Goal: Communication & Community: Connect with others

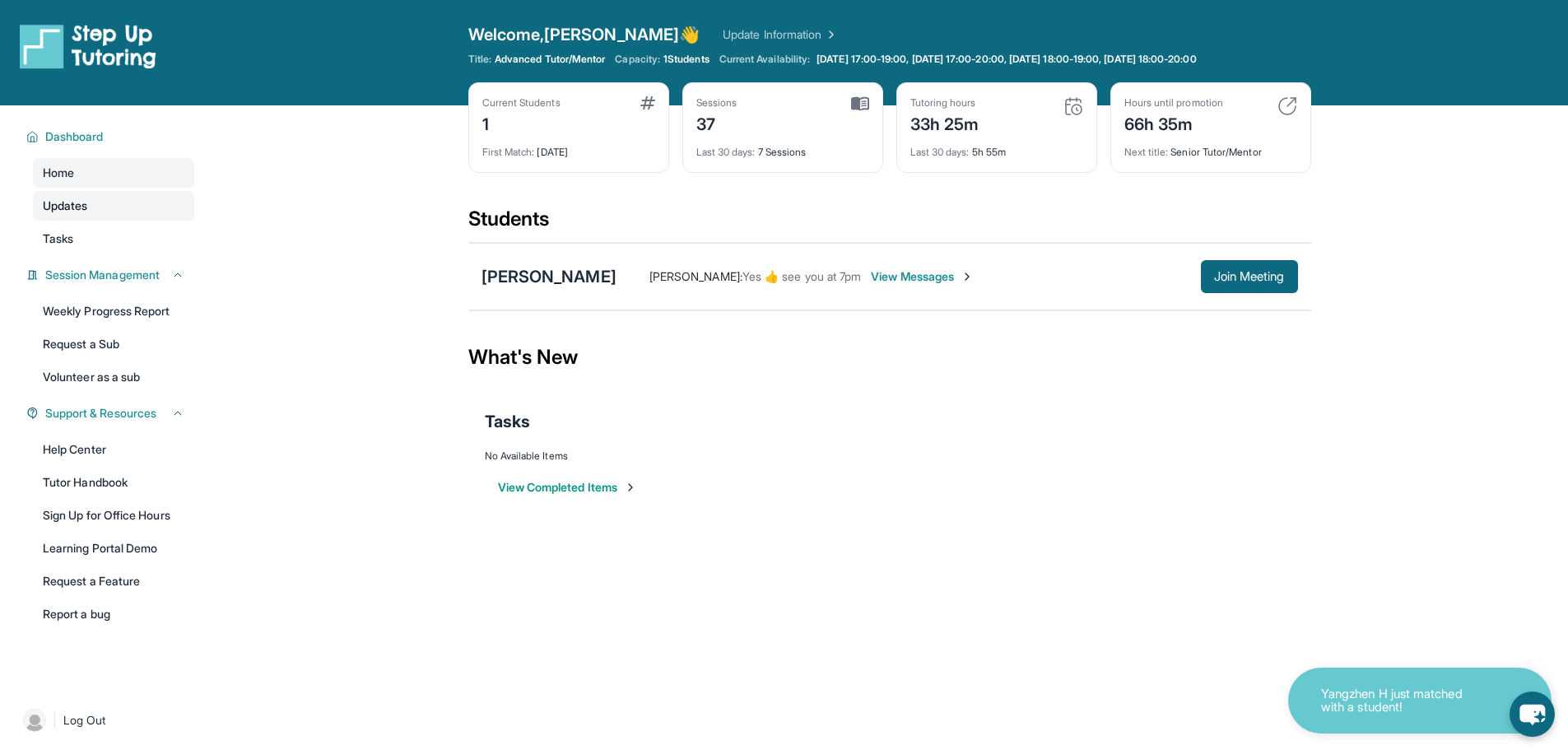
click at [114, 212] on link "Updates" at bounding box center [114, 206] width 161 height 30
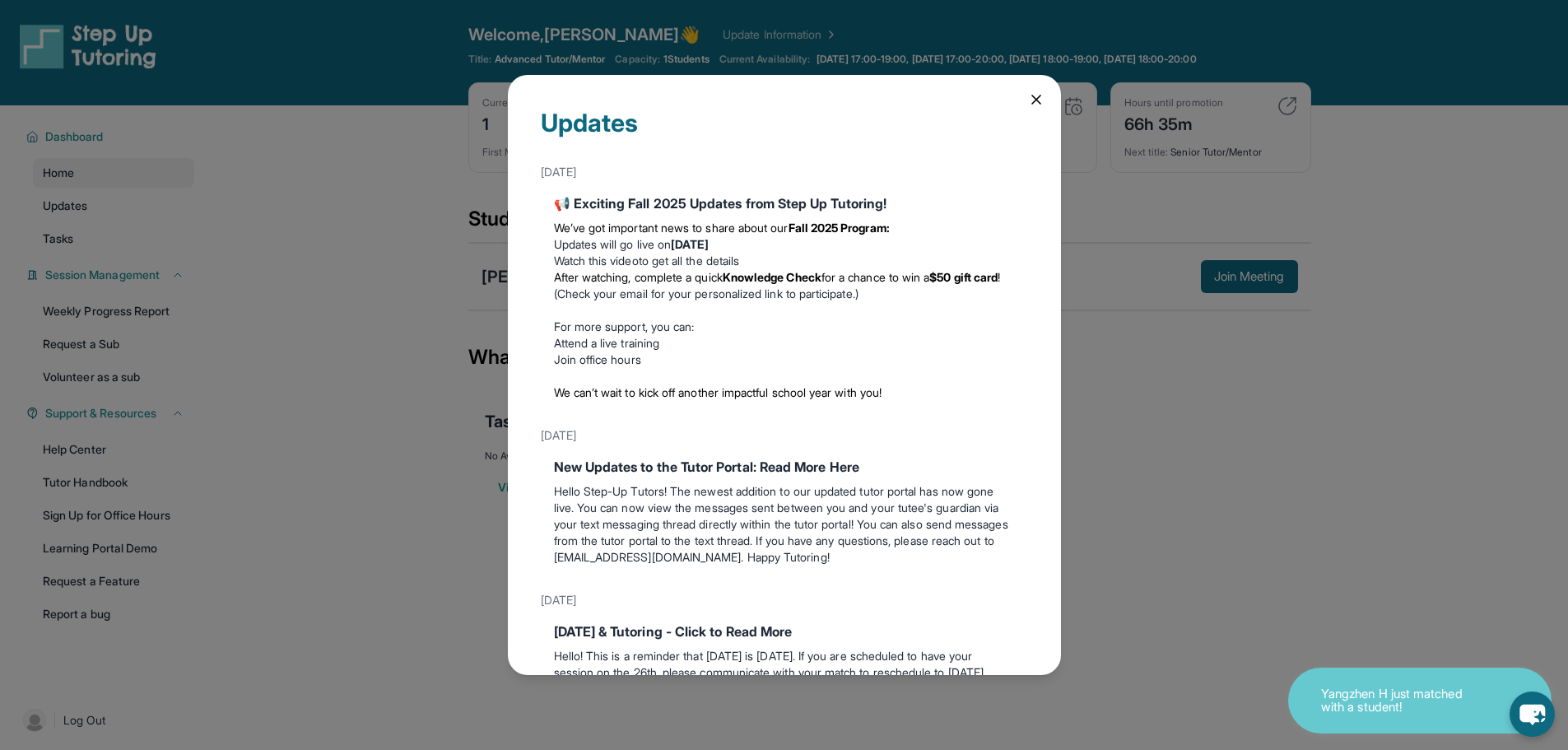
click at [1029, 102] on icon at bounding box center [1036, 99] width 16 height 16
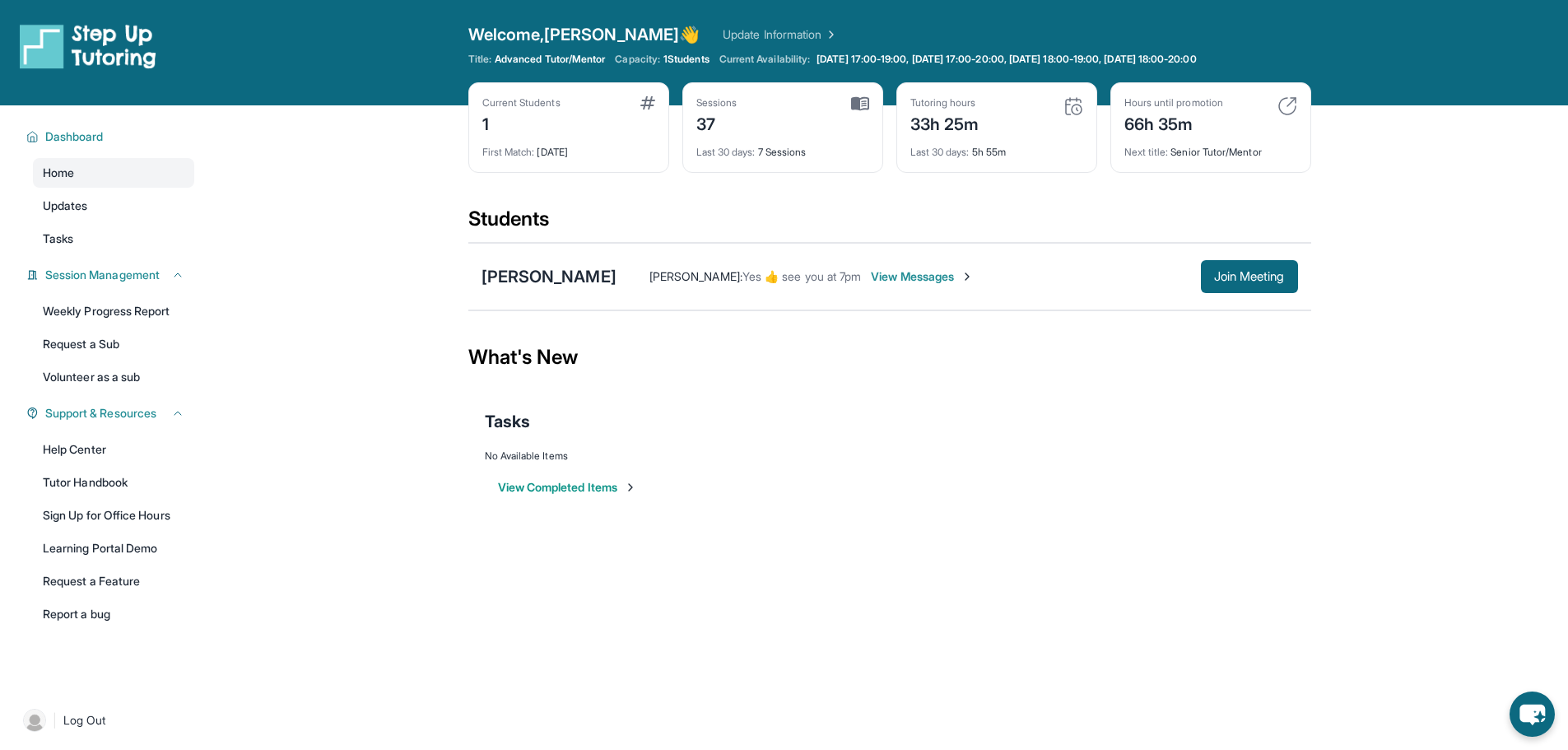
click at [108, 220] on div "Home Updates Tasks" at bounding box center [114, 206] width 161 height 96
click at [88, 241] on link "Tasks" at bounding box center [114, 238] width 161 height 30
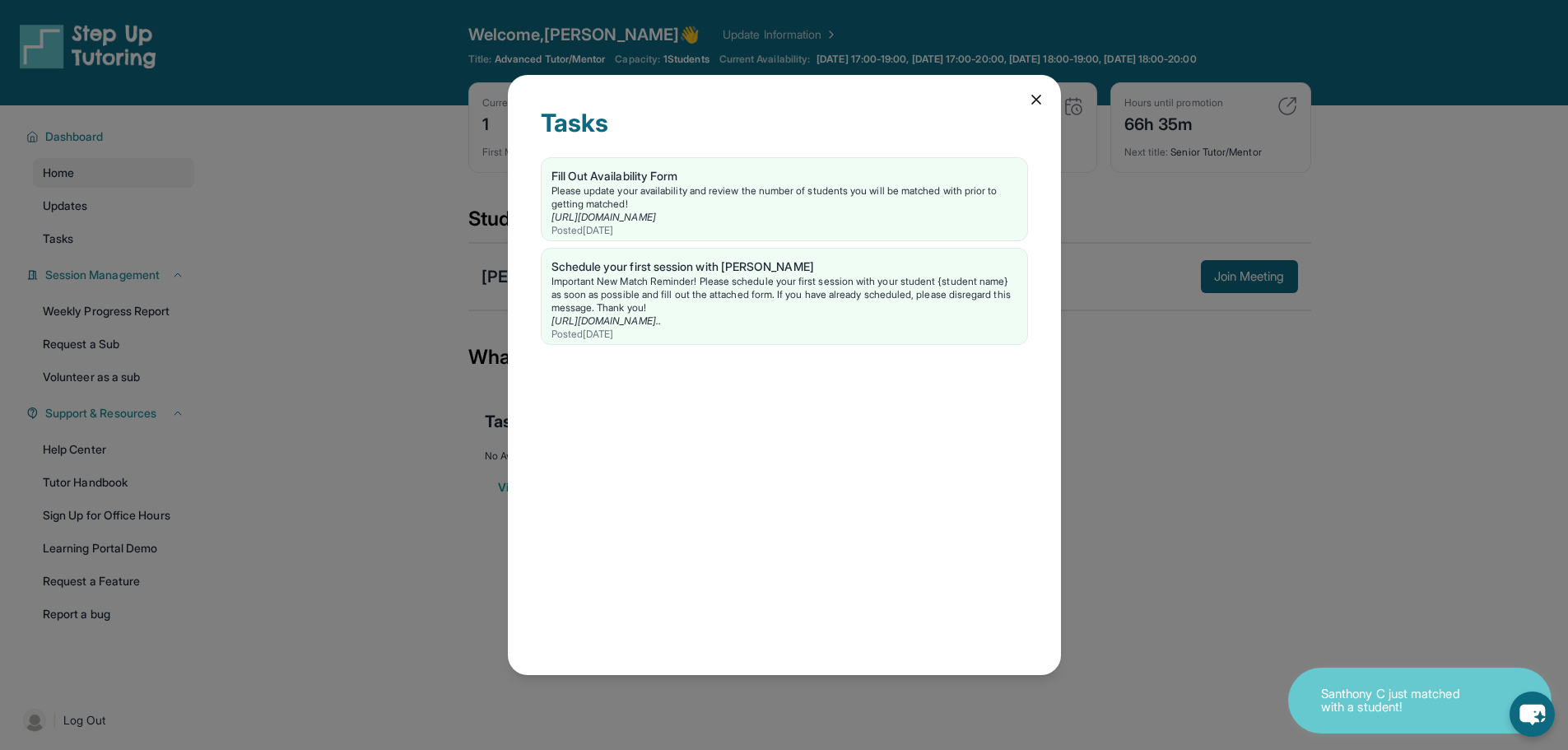
click at [1035, 91] on icon at bounding box center [1036, 99] width 16 height 16
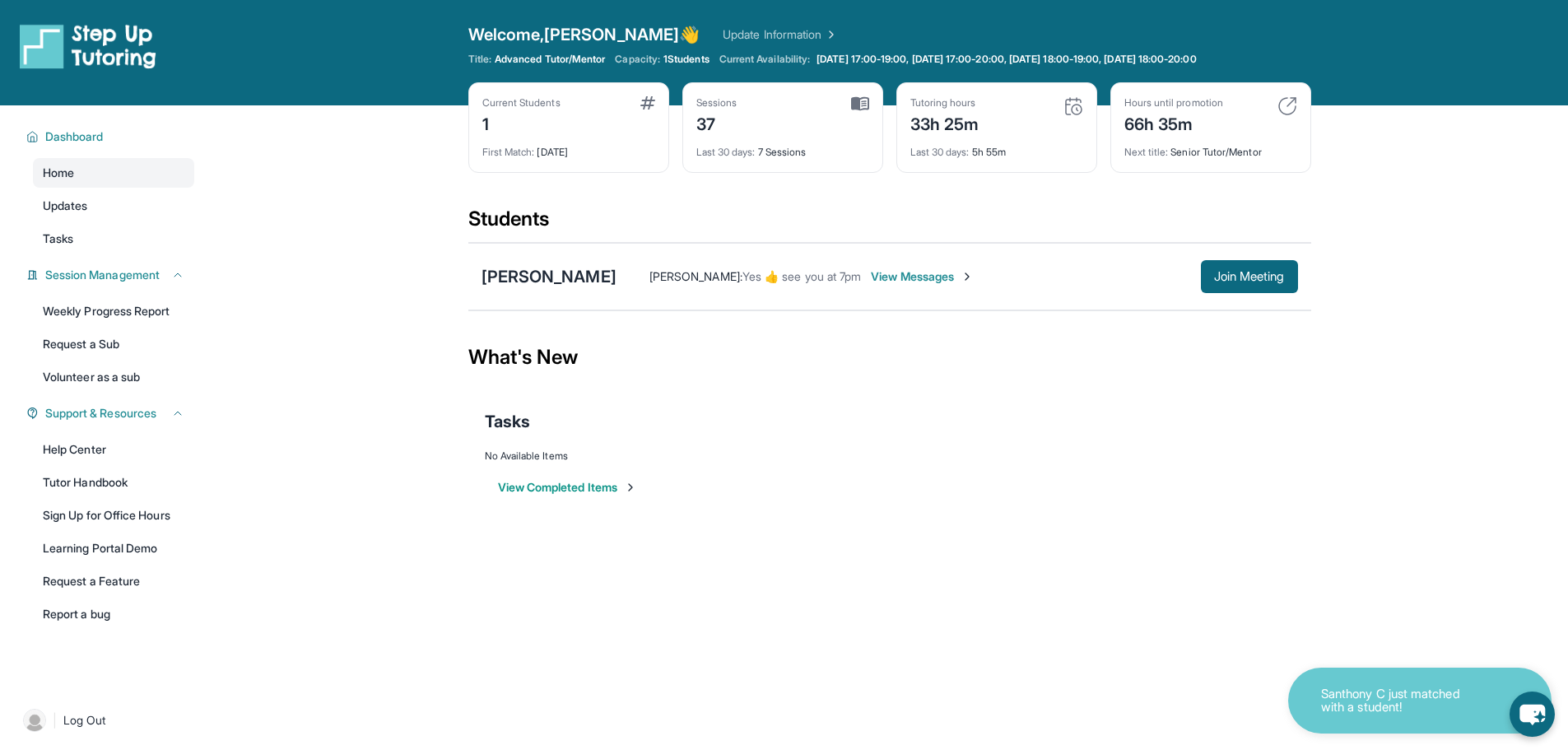
click at [1303, 677] on div "Santhony C just matched with a student!" at bounding box center [1419, 700] width 264 height 66
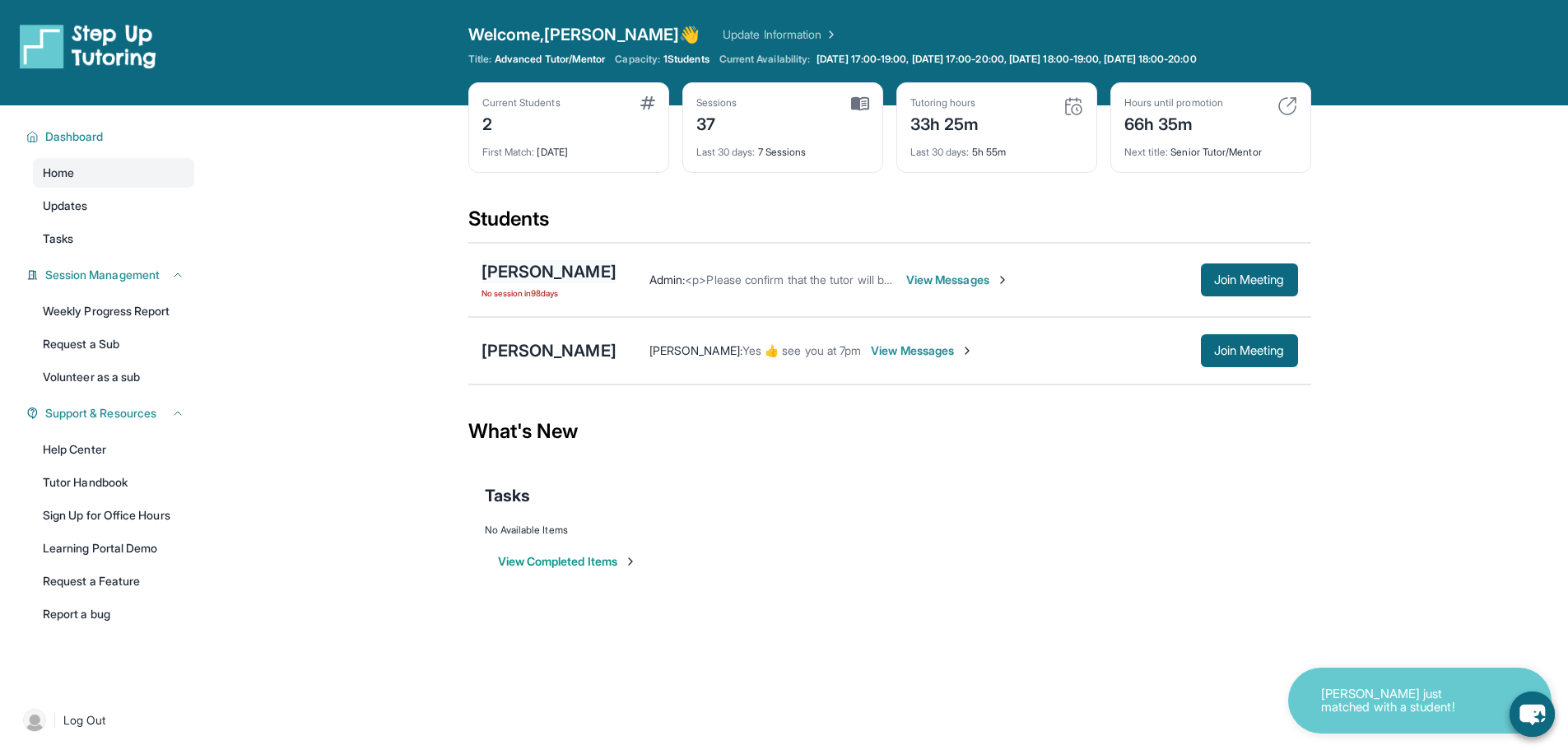
click at [546, 278] on div "[PERSON_NAME]" at bounding box center [549, 271] width 135 height 23
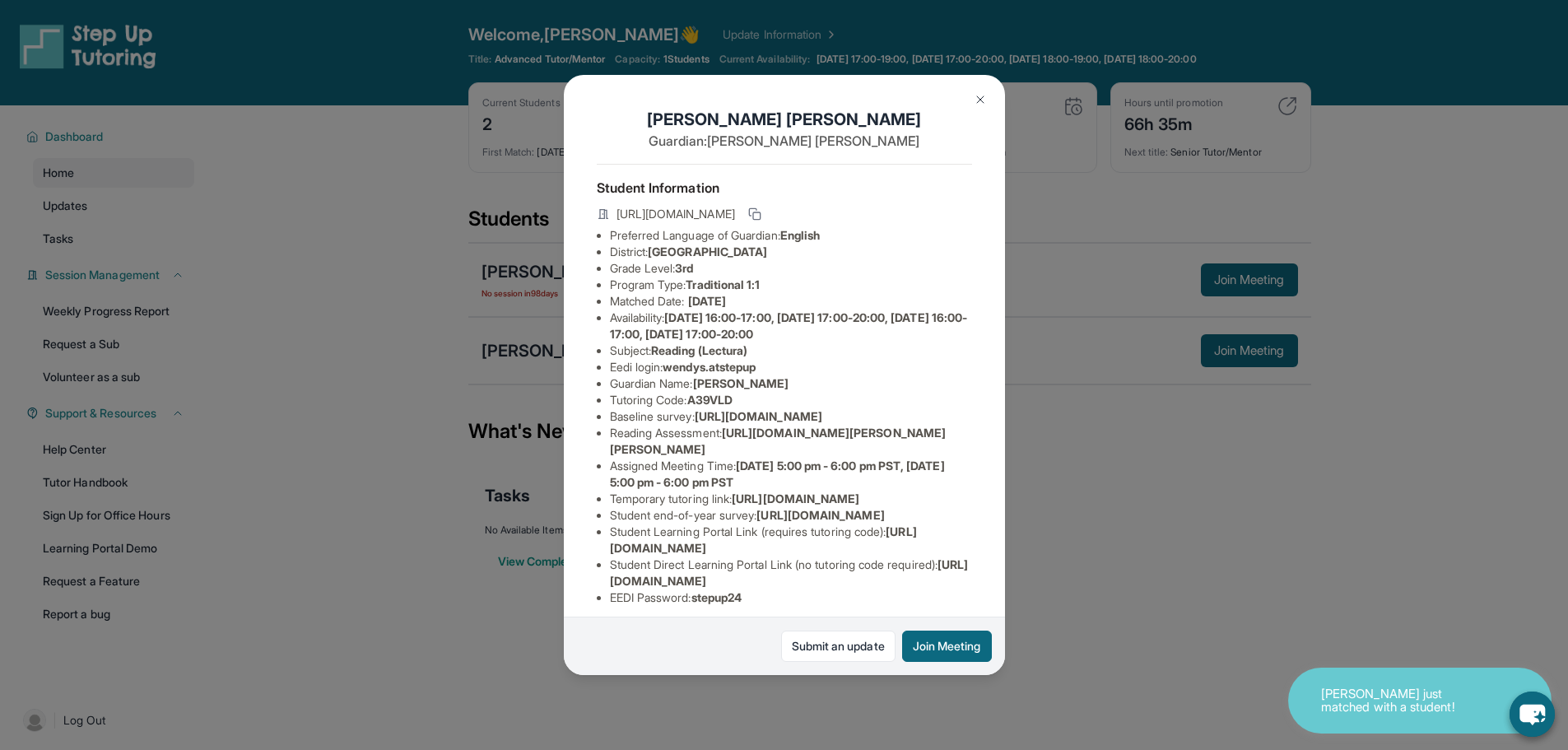
click at [548, 279] on div "[PERSON_NAME] Guardian: [PERSON_NAME] Student Information [URL][DOMAIN_NAME] Pr…" at bounding box center [784, 375] width 1568 height 750
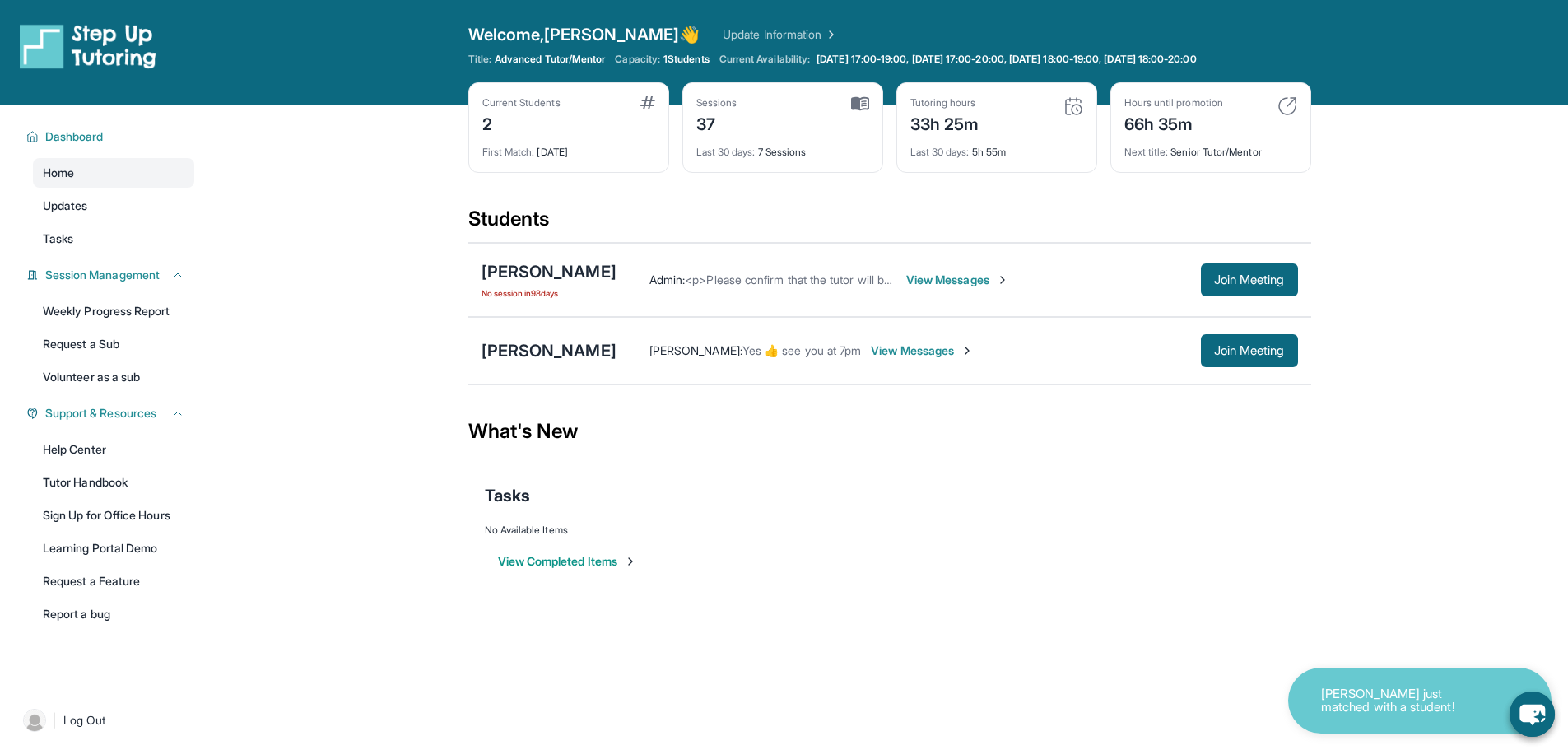
click at [976, 283] on span "View Messages" at bounding box center [958, 279] width 103 height 16
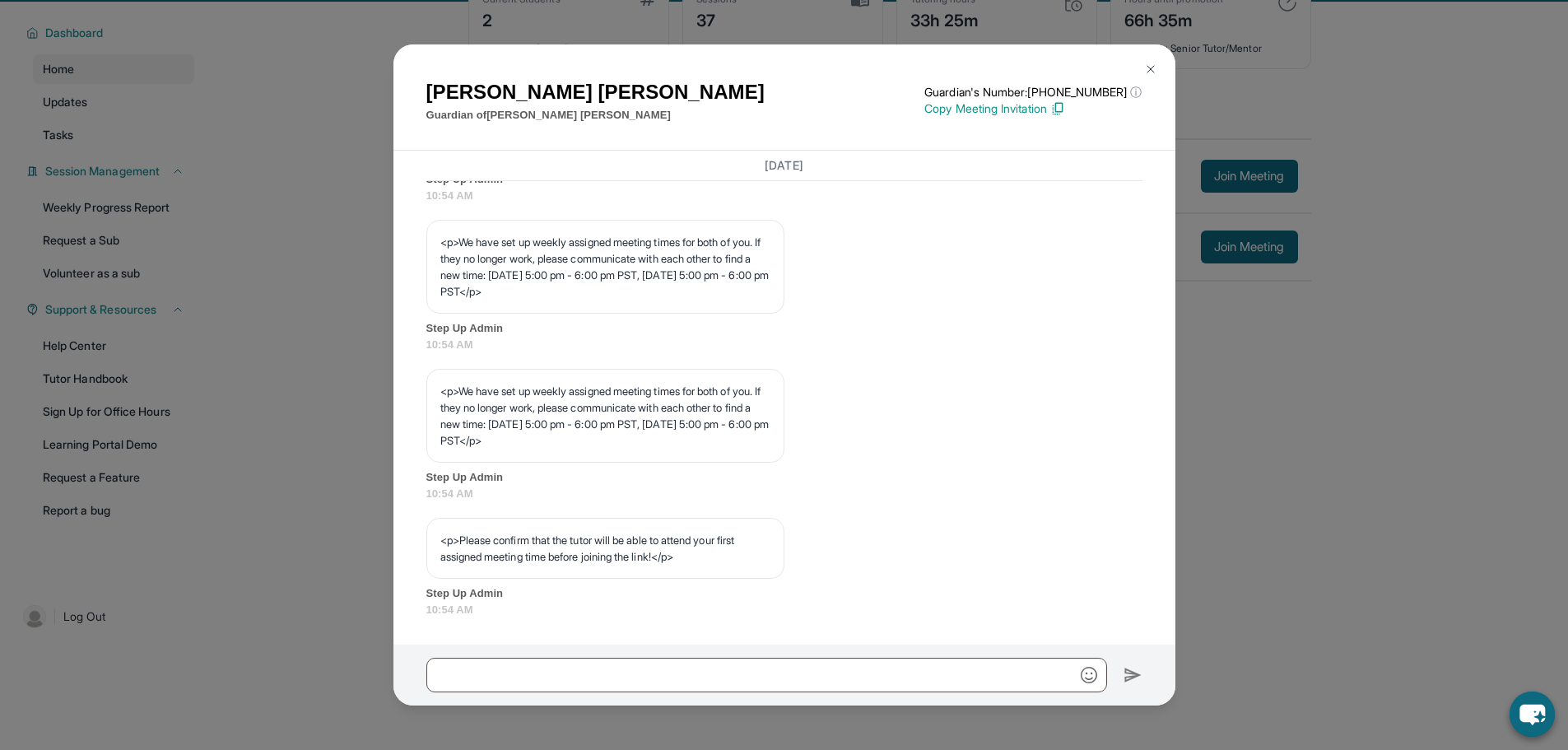
scroll to position [105, 0]
click at [894, 420] on div "<p>We have set up weekly assigned meeting times for both of you. If they no lon…" at bounding box center [784, 434] width 716 height 132
click at [1145, 60] on button at bounding box center [1151, 69] width 33 height 33
